Goal: Information Seeking & Learning: Check status

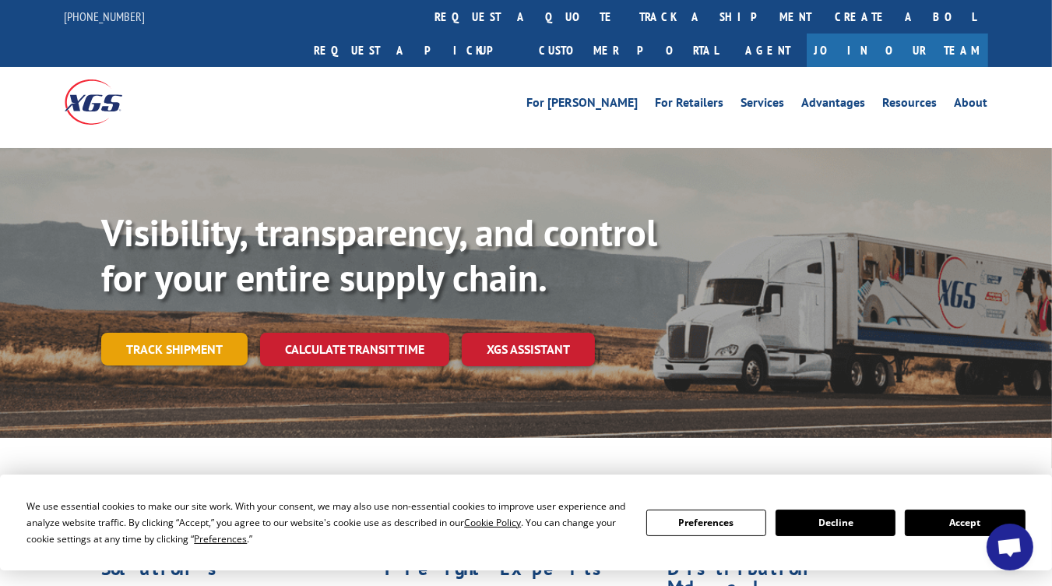
click at [163, 332] on link "Track shipment" at bounding box center [174, 348] width 146 height 33
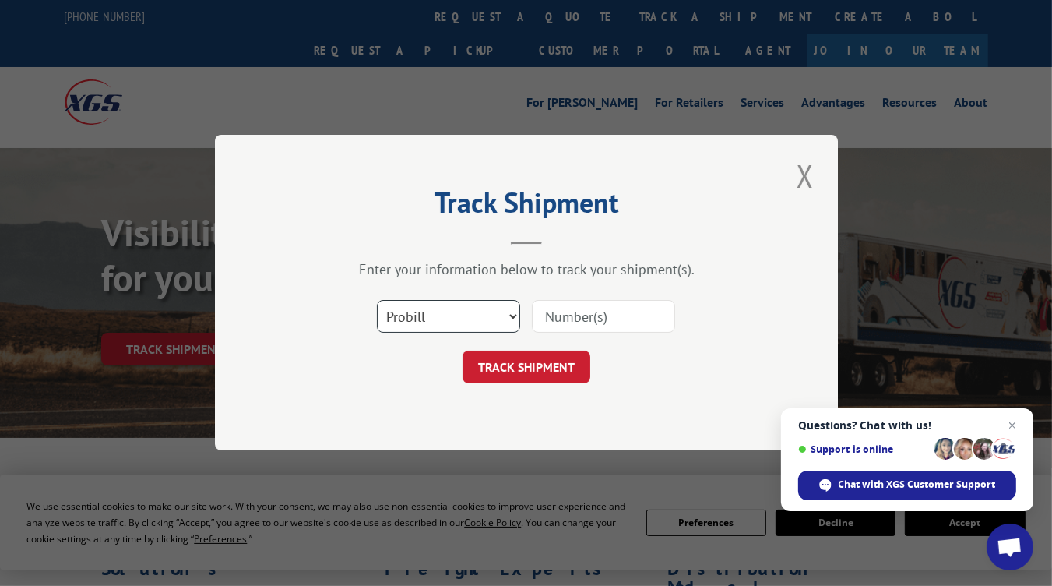
click at [510, 315] on select "Select category... Probill BOL PO" at bounding box center [448, 317] width 143 height 33
click at [377, 301] on select "Select category... Probill BOL PO" at bounding box center [448, 317] width 143 height 33
click at [561, 310] on input at bounding box center [603, 317] width 143 height 33
paste input "17538671"
type input "17538671"
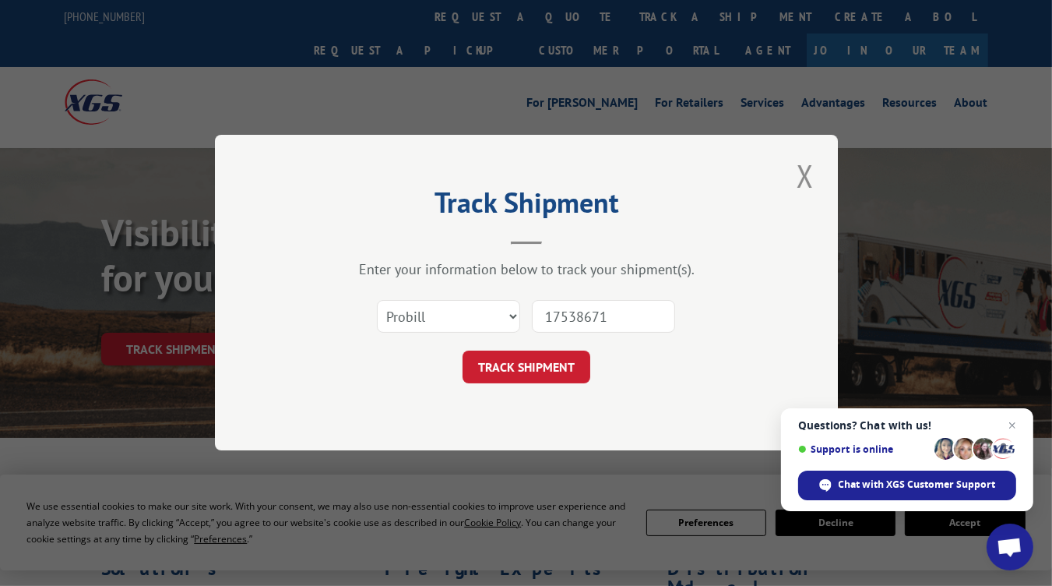
drag, startPoint x: 526, startPoint y: 373, endPoint x: 589, endPoint y: 386, distance: 64.4
click at [526, 372] on button "TRACK SHIPMENT" at bounding box center [526, 367] width 128 height 33
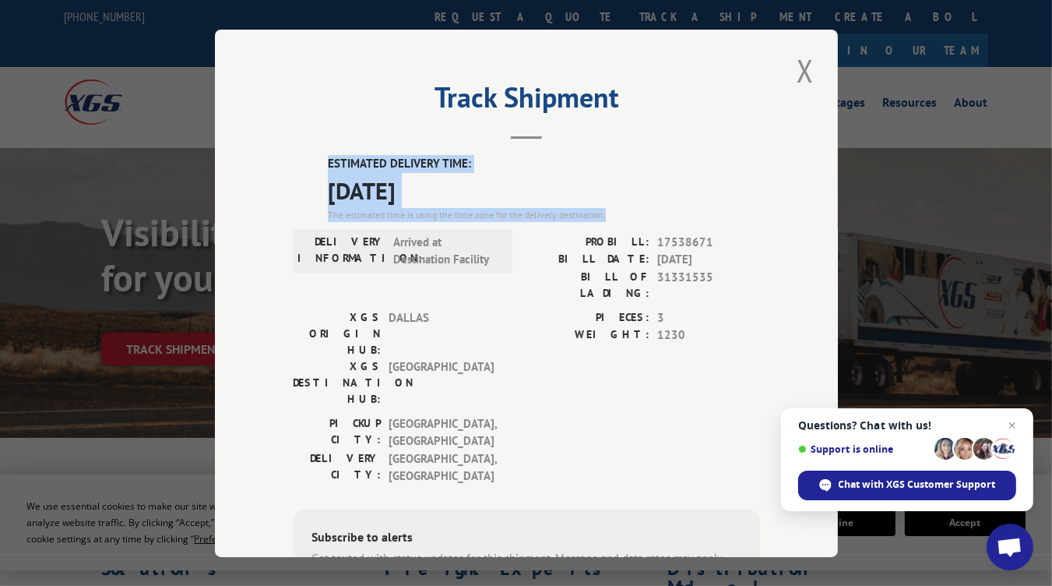
drag, startPoint x: 308, startPoint y: 155, endPoint x: 613, endPoint y: 210, distance: 309.4
click at [613, 210] on div "ESTIMATED DELIVERY TIME: [DATE] The estimated time is using the time zone for t…" at bounding box center [526, 437] width 467 height 564
copy div "ESTIMATED DELIVERY TIME: [DATE] The estimated time is using the time zone for t…"
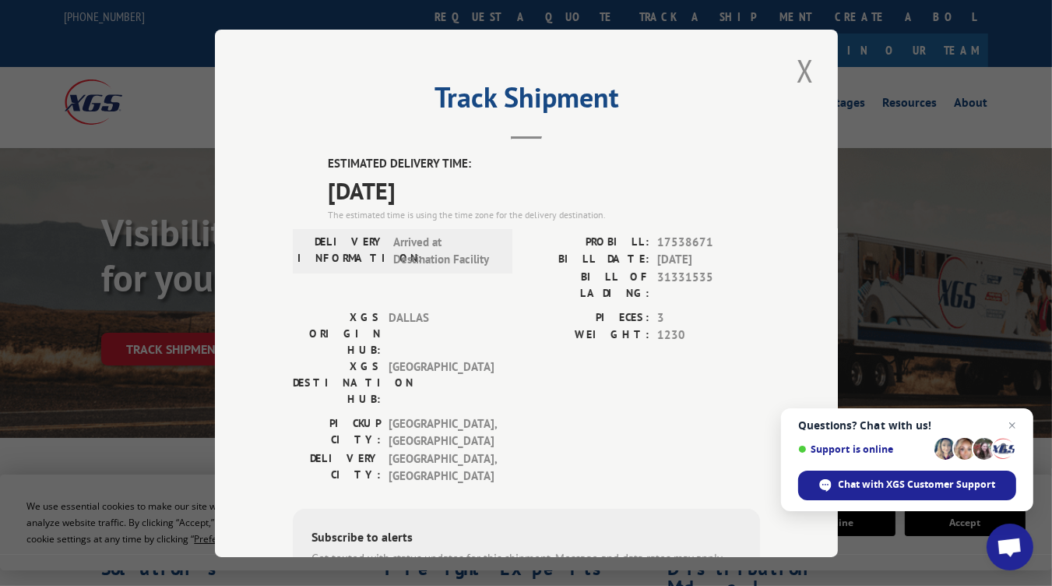
click at [755, 352] on div "Track Shipment ESTIMATED DELIVERY TIME: [DATE] The estimated time is using the …" at bounding box center [526, 293] width 623 height 527
click at [800, 64] on button "Close modal" at bounding box center [805, 70] width 26 height 43
